Goal: Transaction & Acquisition: Purchase product/service

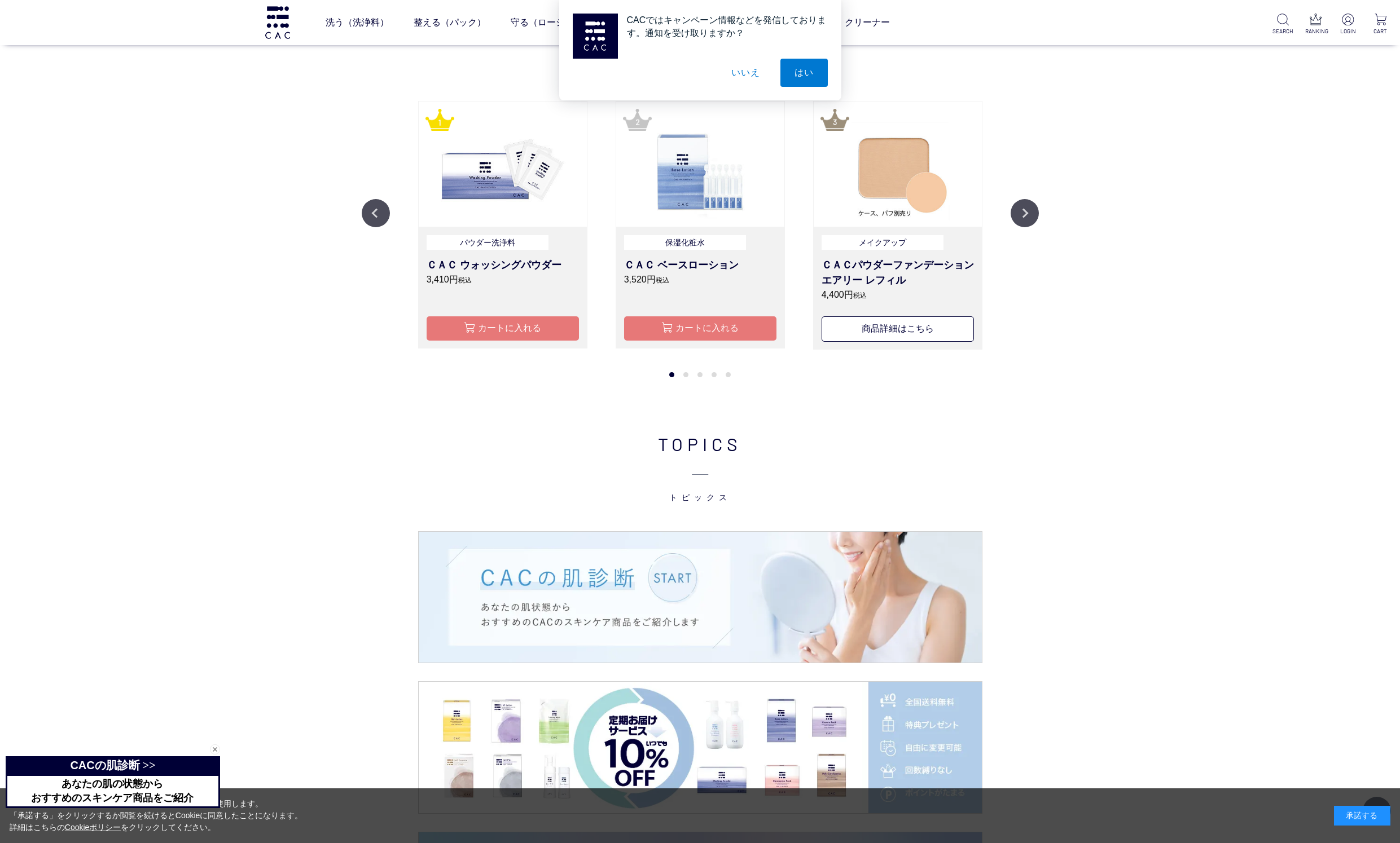
scroll to position [1512, 0]
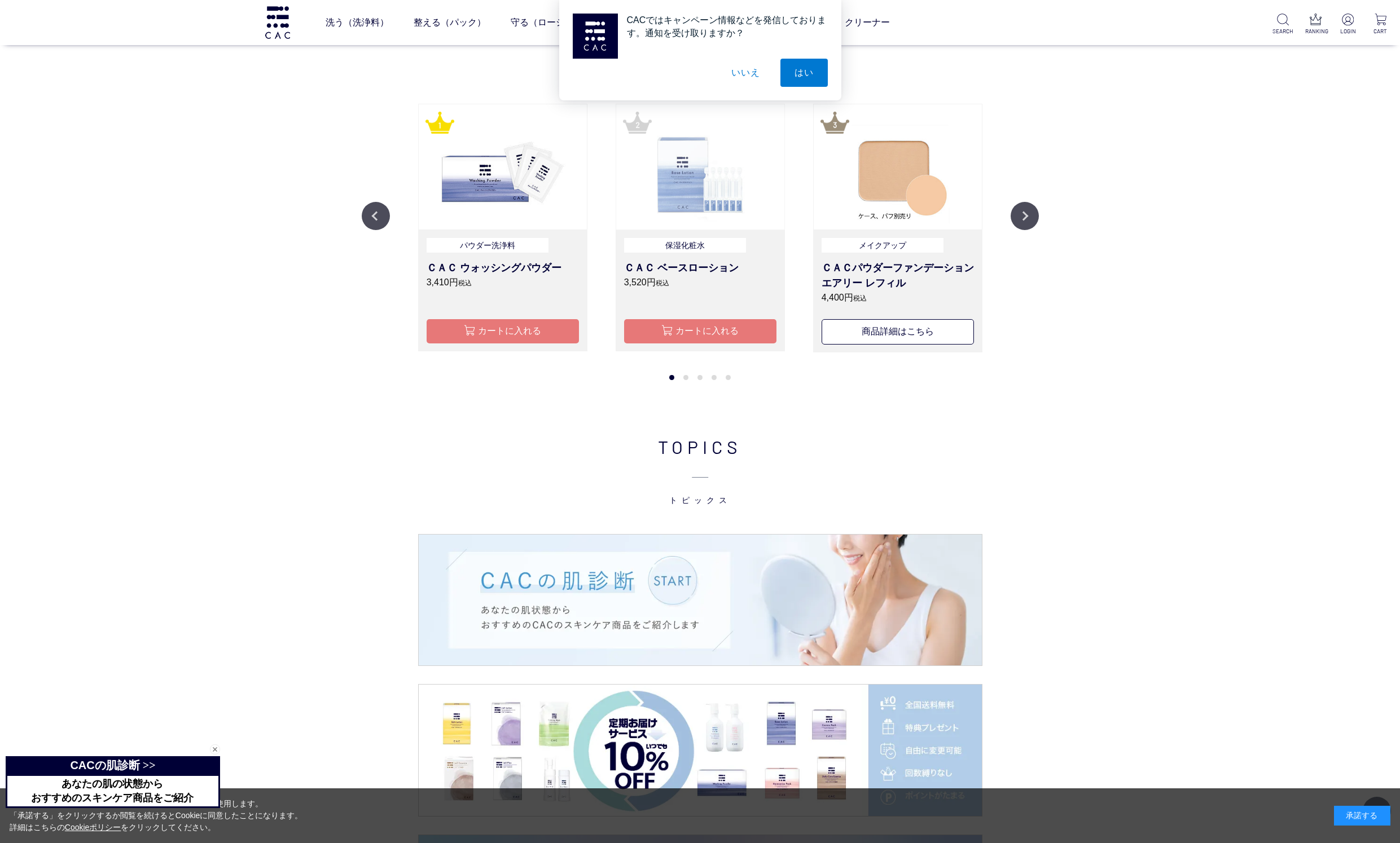
click at [674, 212] on img at bounding box center [700, 167] width 168 height 125
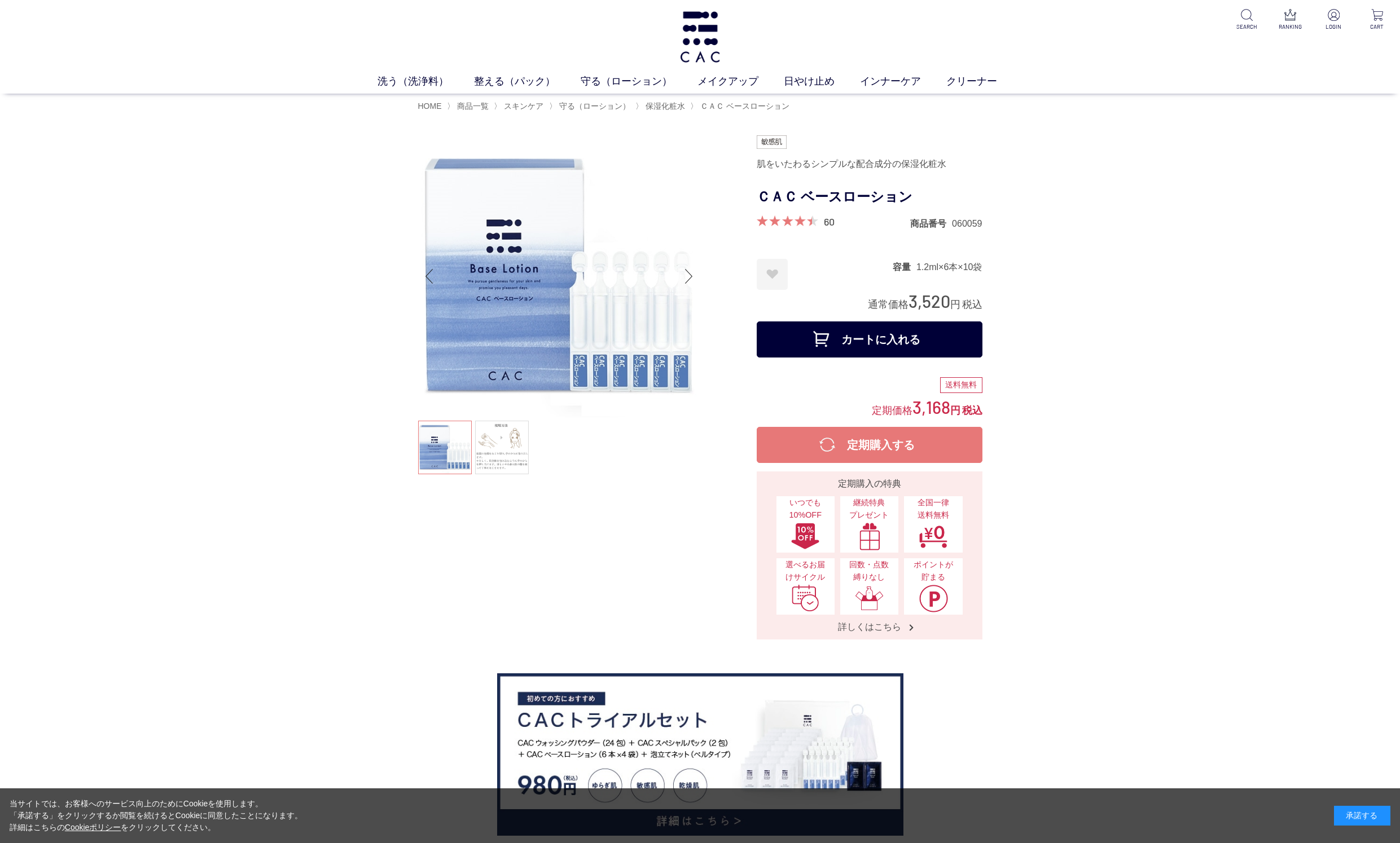
click at [686, 277] on div "Next slide" at bounding box center [689, 276] width 23 height 45
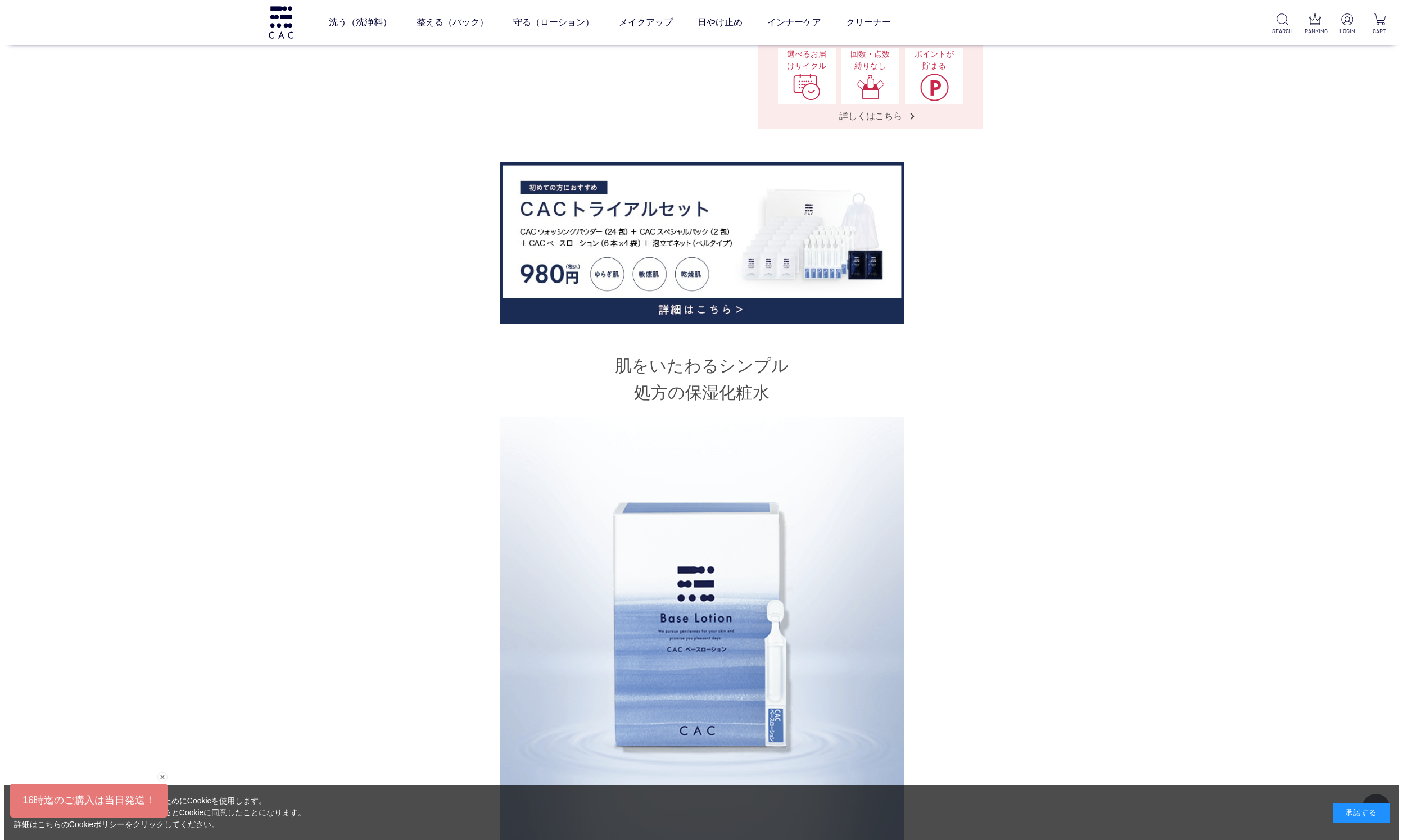
scroll to position [396, 0]
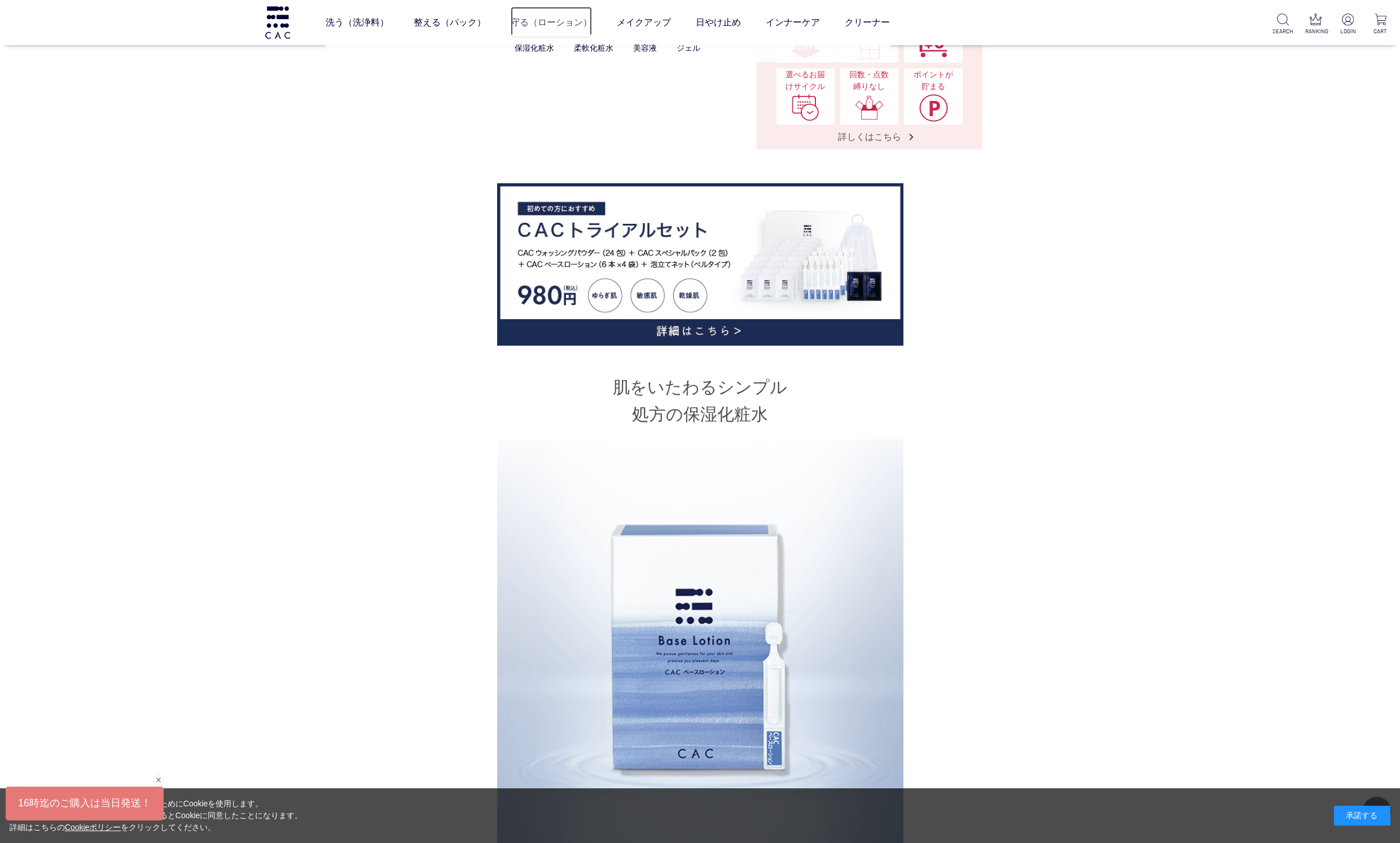
click at [525, 20] on link "守る（ローション）" at bounding box center [551, 23] width 81 height 32
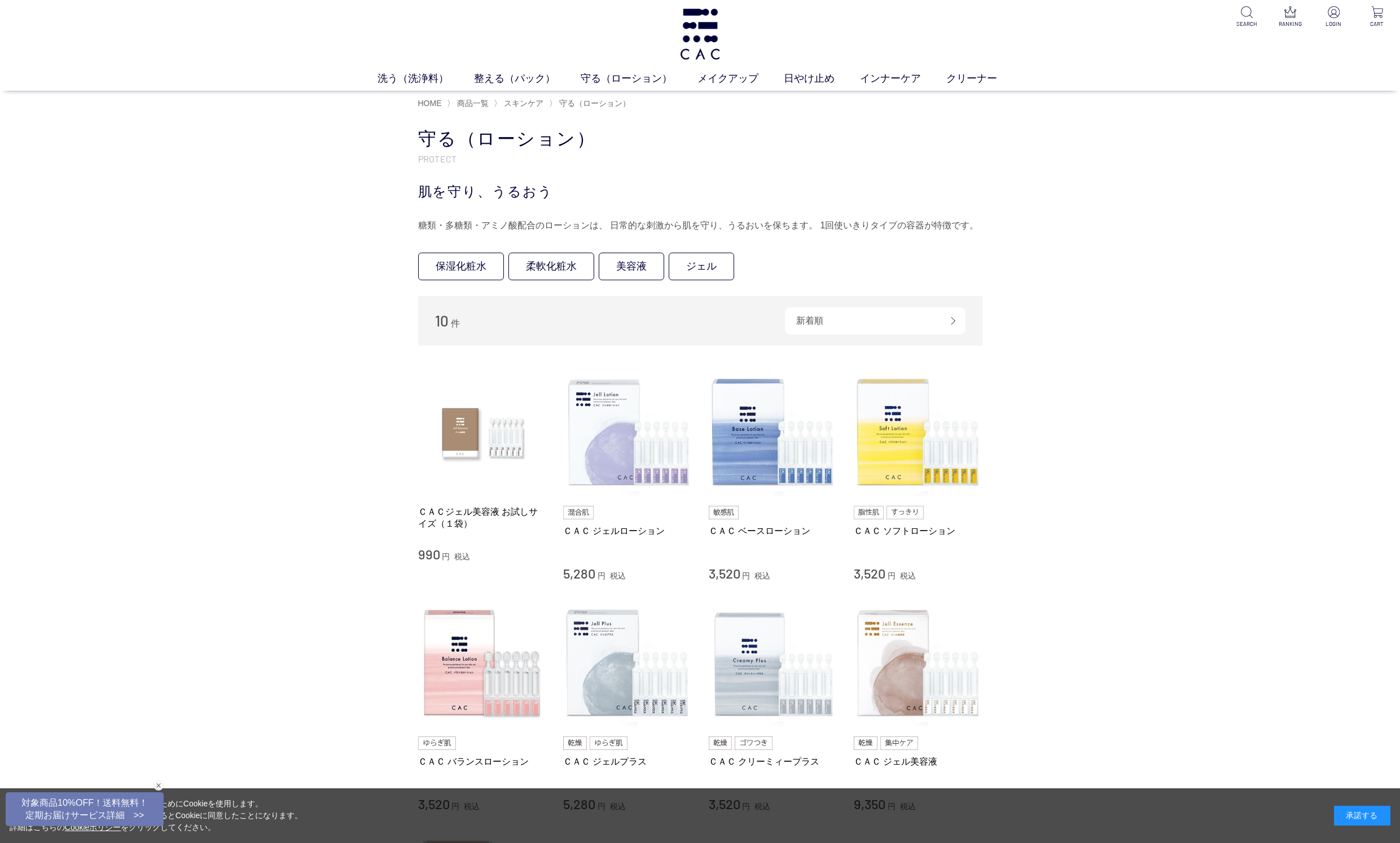
scroll to position [3, 0]
click at [235, 221] on div "買い物かご 買い物かご内の商品 買い物かごは空です... カテゴリから探す 商品一覧 スキンケア 洗う（洗浄料） 整える（パック） 守る（ローション） 保湿化…" at bounding box center [700, 631] width 1400 height 1030
